Goal: Task Accomplishment & Management: Manage account settings

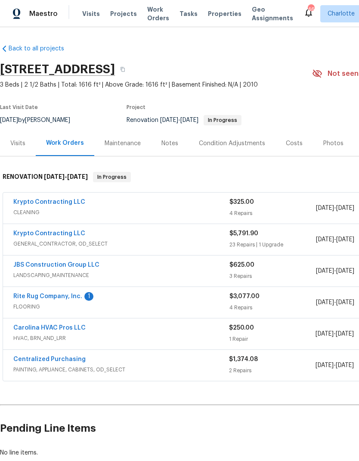
click at [60, 299] on link "Rite Rug Company, Inc." at bounding box center [47, 296] width 69 height 6
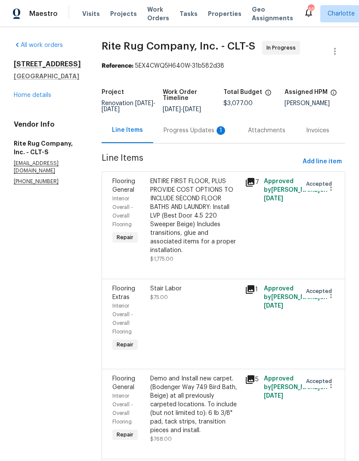
click at [211, 135] on div "Progress Updates 1" at bounding box center [196, 130] width 64 height 9
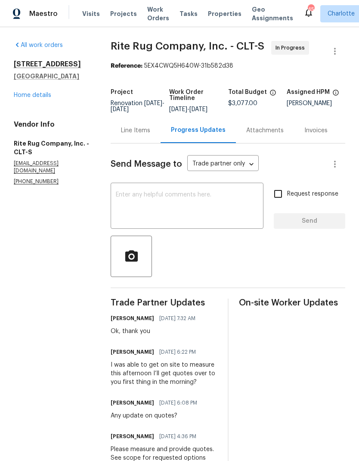
click at [22, 96] on link "Home details" at bounding box center [32, 95] width 37 height 6
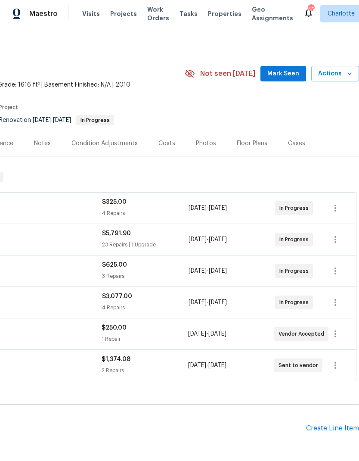
scroll to position [0, 127]
click at [295, 71] on span "Mark Seen" at bounding box center [283, 73] width 32 height 11
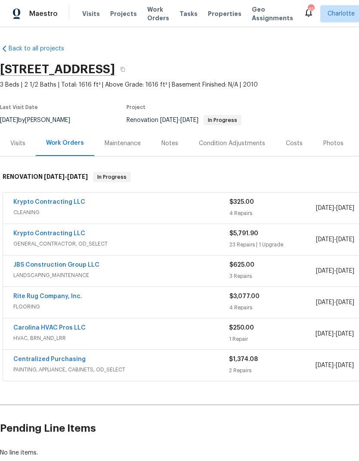
scroll to position [0, 0]
click at [38, 267] on link "JBS Construction Group LLC" at bounding box center [56, 265] width 86 height 6
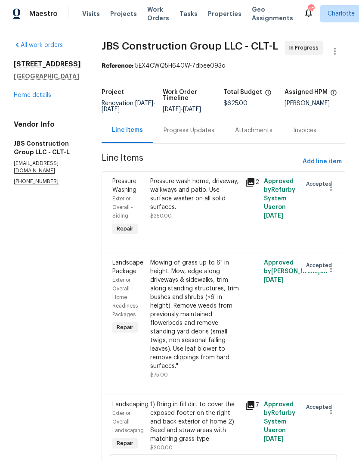
click at [203, 135] on div "Progress Updates" at bounding box center [189, 130] width 51 height 9
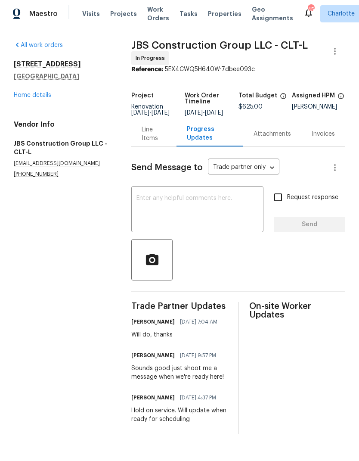
click at [210, 224] on textarea at bounding box center [197, 210] width 122 height 30
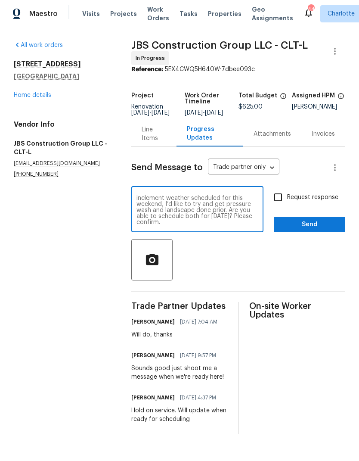
scroll to position [6, 0]
type textarea "Good morning. With the impending inclement weather scheduled for this weekend, …"
click at [280, 205] on input "Request response" at bounding box center [278, 197] width 18 height 18
checkbox input "true"
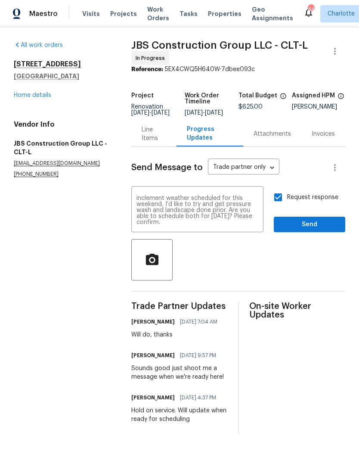
click at [226, 225] on textarea "Good morning. With the impending inclement weather scheduled for this weekend, …" at bounding box center [197, 210] width 122 height 30
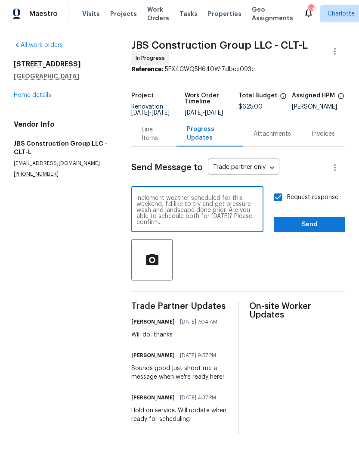
click at [222, 224] on textarea "Good morning. With the impending inclement weather scheduled for this weekend, …" at bounding box center [197, 210] width 122 height 30
type textarea "Good morning. With the impending inclement weather scheduled for this weekend, …"
click at [328, 229] on span "Send" at bounding box center [310, 224] width 58 height 11
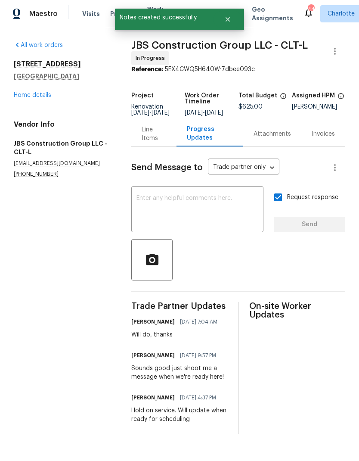
scroll to position [0, 0]
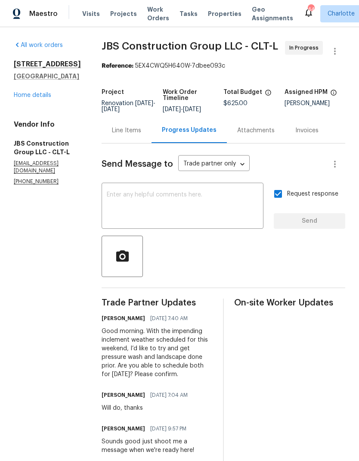
click at [141, 135] on div "Line Items" at bounding box center [126, 130] width 29 height 9
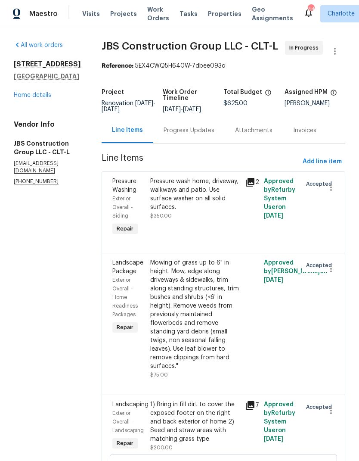
click at [22, 96] on link "Home details" at bounding box center [32, 95] width 37 height 6
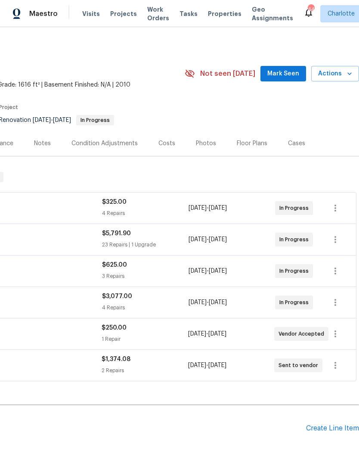
scroll to position [0, 127]
click at [285, 66] on button "Mark Seen" at bounding box center [283, 74] width 46 height 16
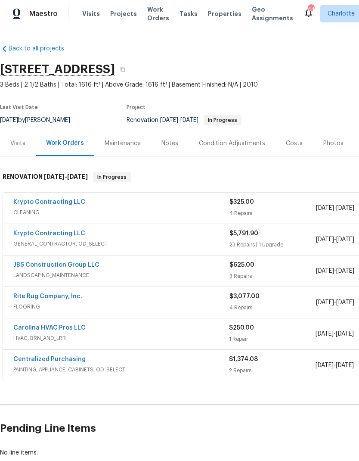
scroll to position [0, 0]
click at [59, 328] on link "Carolina HVAC Pros LLC" at bounding box center [49, 328] width 72 height 6
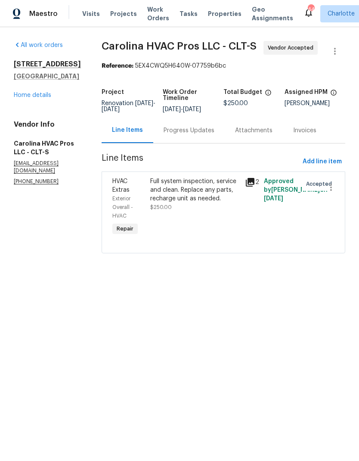
click at [196, 135] on div "Progress Updates" at bounding box center [189, 130] width 51 height 9
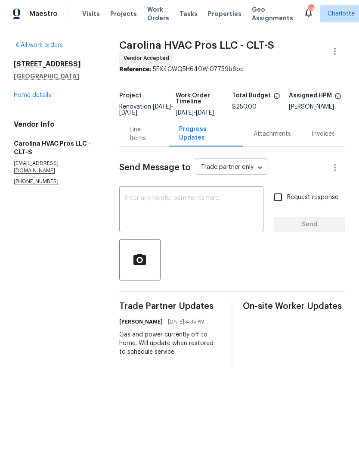
click at [213, 225] on textarea at bounding box center [191, 210] width 134 height 30
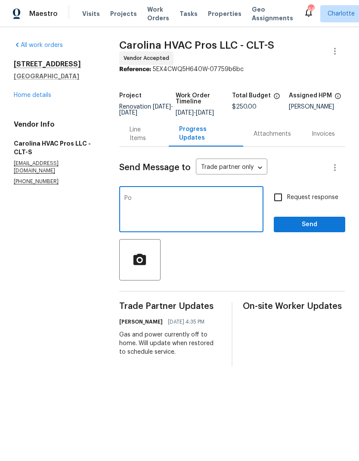
type textarea "P"
type textarea "Good morning, gas is on and power will be restored today. Can you schedule this…"
click at [277, 205] on input "Request response" at bounding box center [278, 197] width 18 height 18
checkbox input "true"
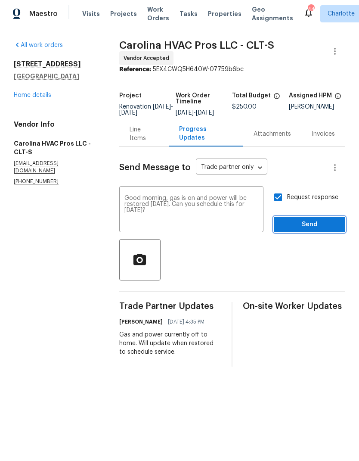
click at [322, 226] on span "Send" at bounding box center [310, 224] width 58 height 11
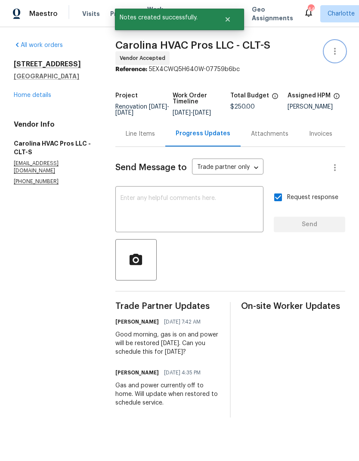
click at [337, 54] on icon "button" at bounding box center [335, 51] width 10 height 10
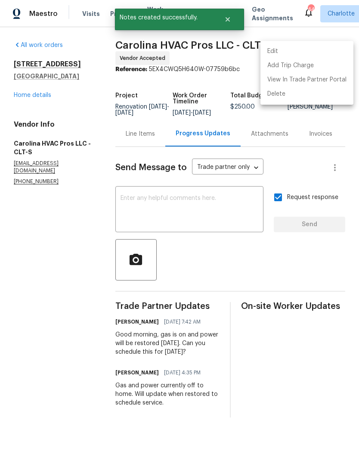
click at [326, 55] on li "Edit" at bounding box center [306, 51] width 93 height 14
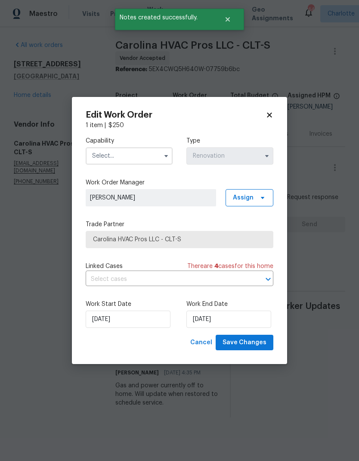
click at [142, 155] on input "text" at bounding box center [129, 155] width 87 height 17
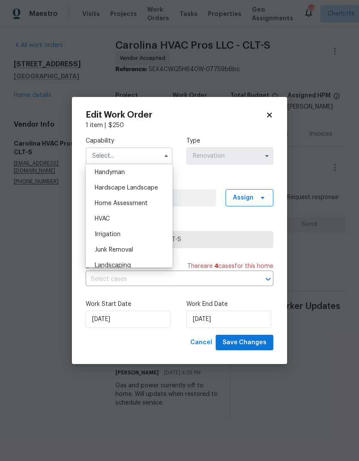
scroll to position [474, 0]
click at [148, 217] on div "HVAC" at bounding box center [129, 219] width 83 height 15
type input "HVAC"
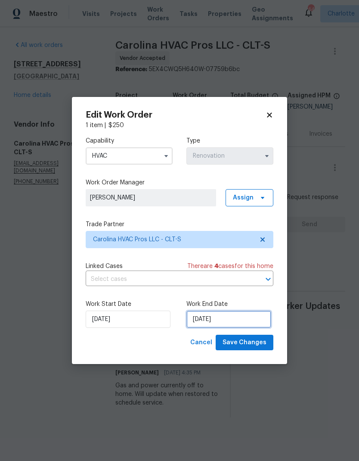
click at [252, 321] on input "[DATE]" at bounding box center [228, 318] width 85 height 17
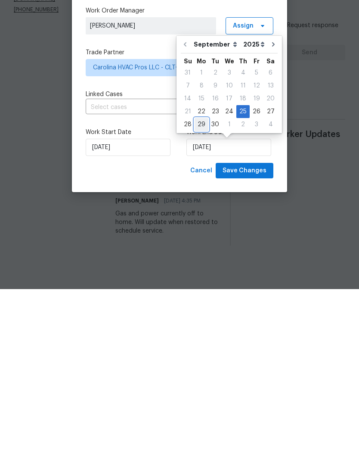
click at [202, 290] on div "29" at bounding box center [202, 296] width 14 height 12
type input "9/29/2025"
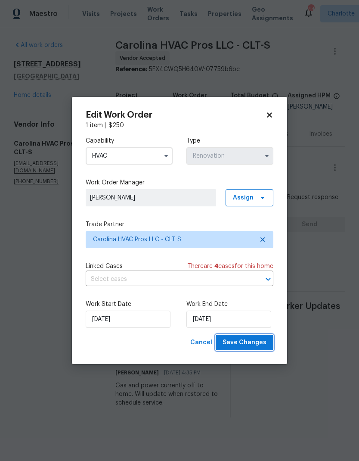
click at [251, 340] on span "Save Changes" at bounding box center [245, 342] width 44 height 11
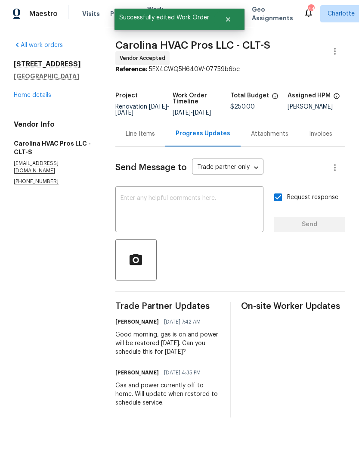
click at [19, 95] on link "Home details" at bounding box center [32, 95] width 37 height 6
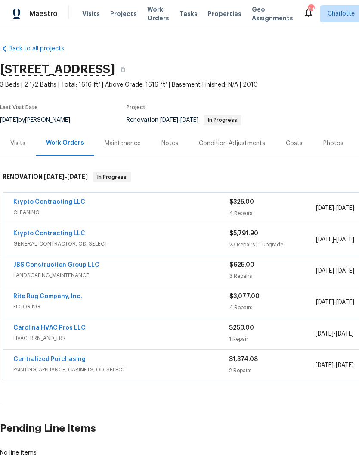
click at [118, 337] on span "HVAC, BRN_AND_LRR" at bounding box center [121, 338] width 216 height 9
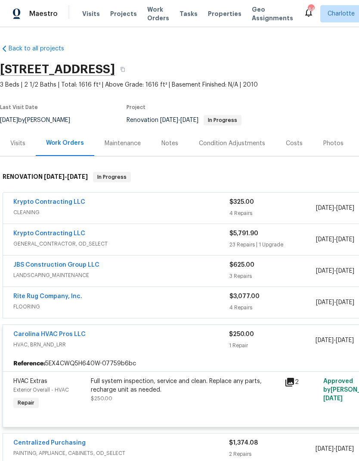
click at [127, 344] on span "HVAC, BRN_AND_LRR" at bounding box center [121, 344] width 216 height 9
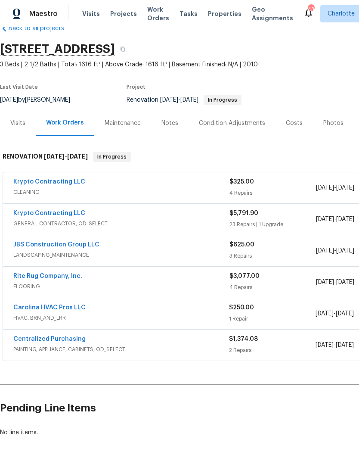
scroll to position [20, 0]
click at [295, 121] on div "Costs" at bounding box center [294, 123] width 17 height 9
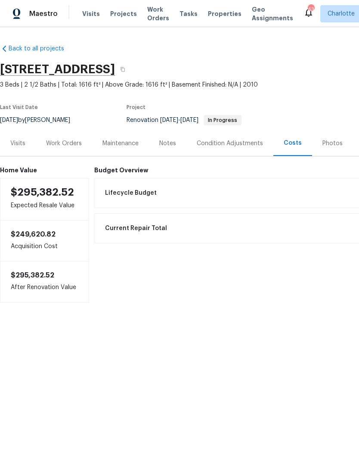
click at [59, 149] on div "Work Orders" at bounding box center [64, 142] width 56 height 25
